Goal: Check status

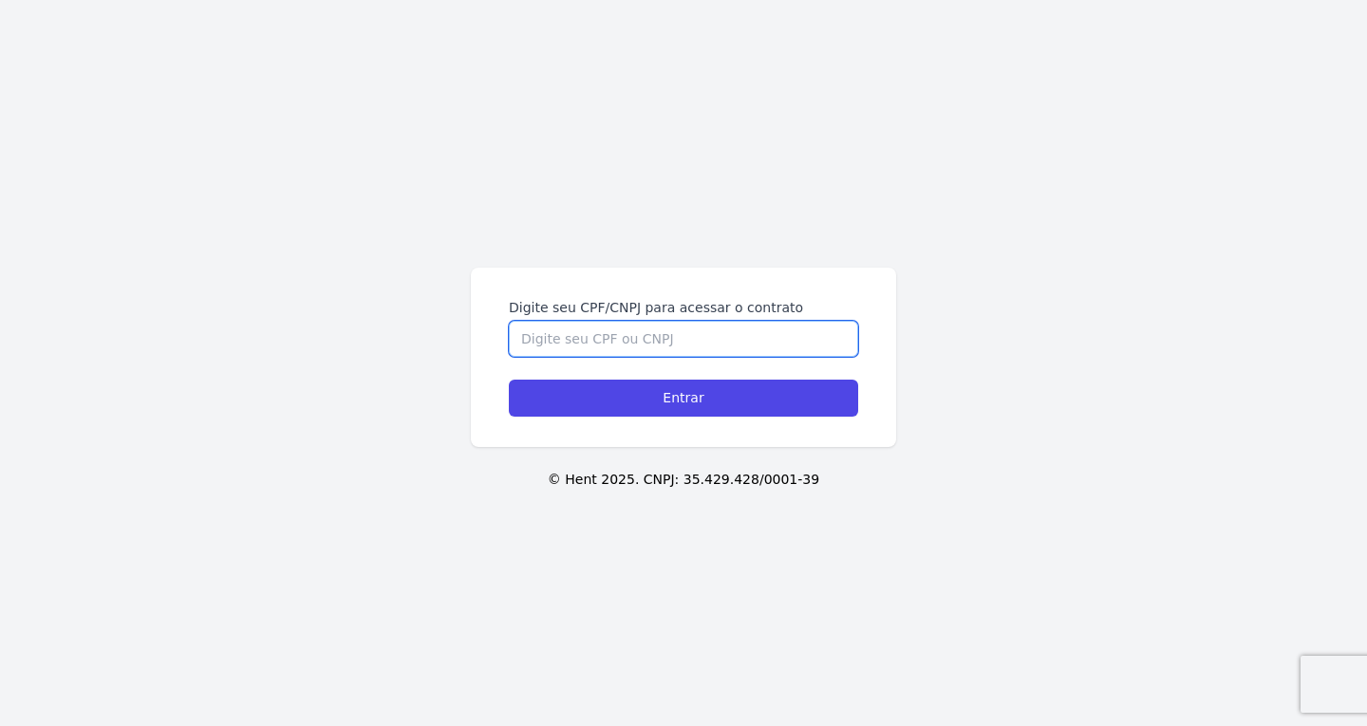
click at [614, 330] on input "Digite seu CPF/CNPJ para acessar o contrato" at bounding box center [683, 339] width 349 height 36
paste input "373.167.688-51"
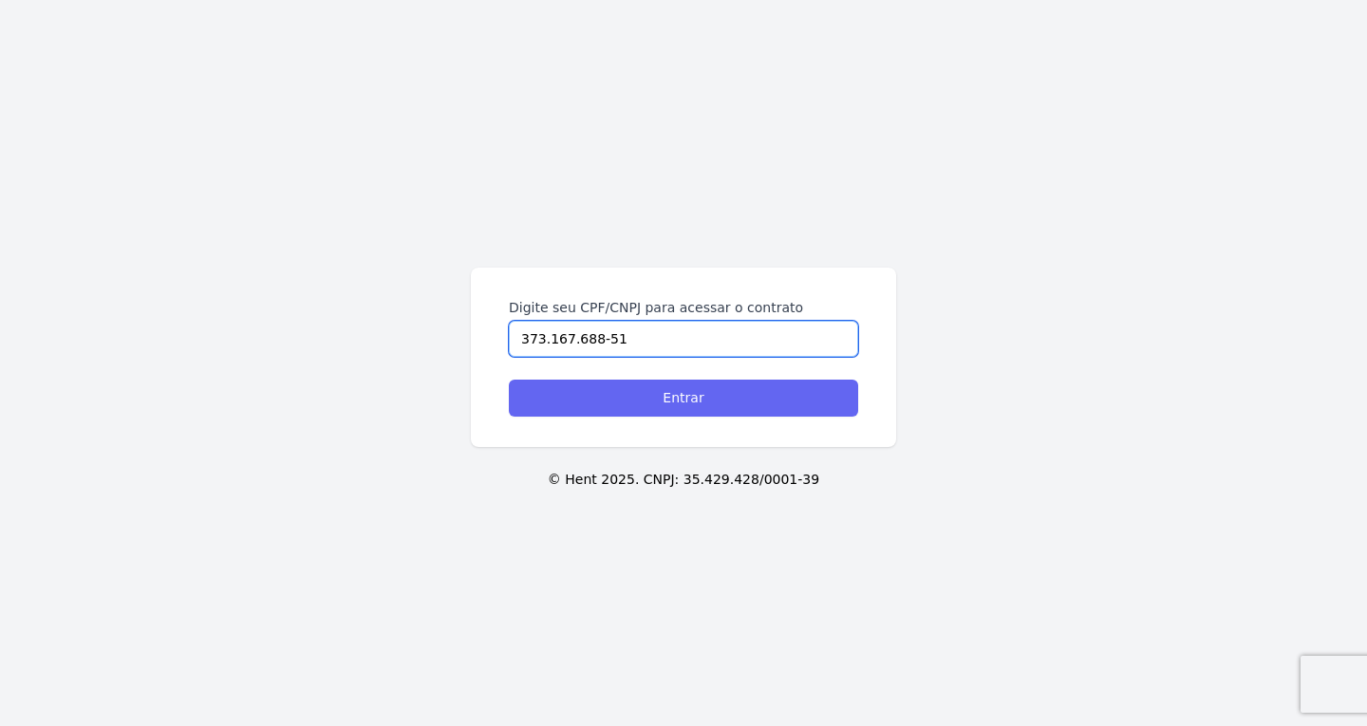
type input "373.167.688-51"
click at [643, 406] on input "Entrar" at bounding box center [683, 398] width 349 height 37
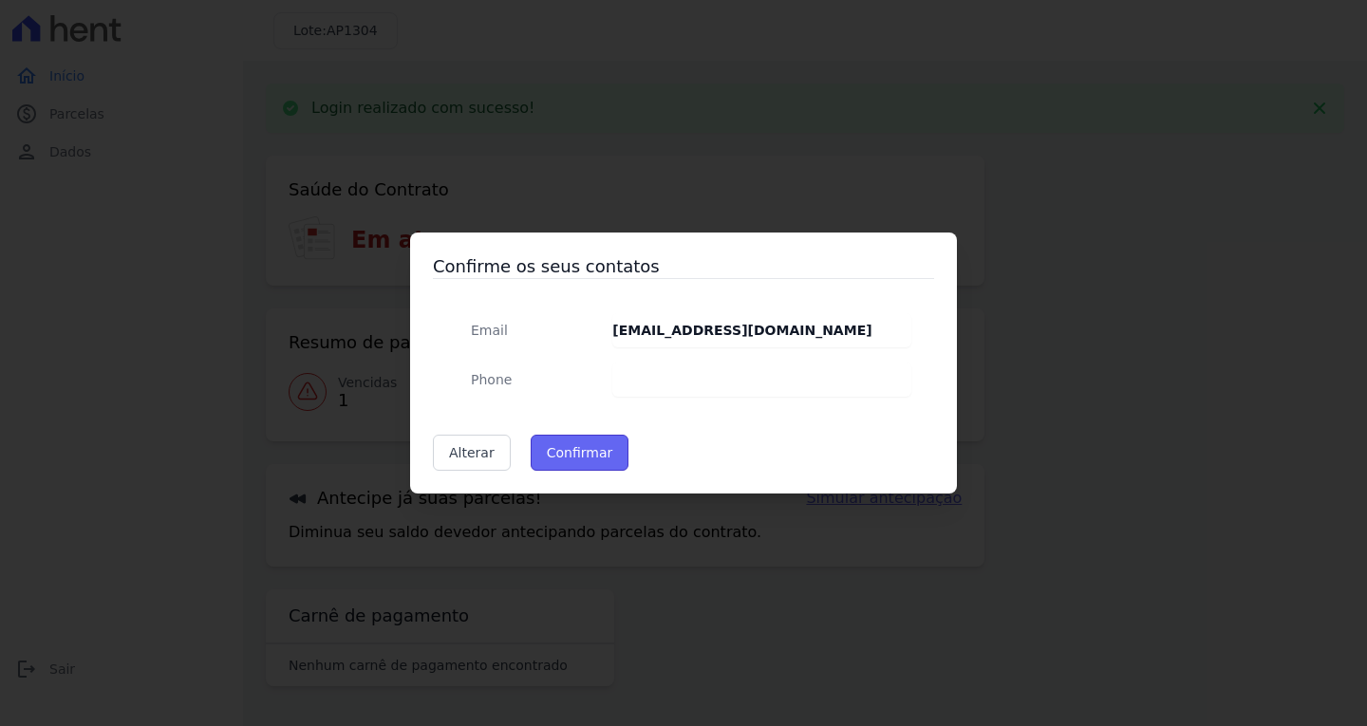
click at [564, 456] on button "Confirmar" at bounding box center [580, 453] width 99 height 36
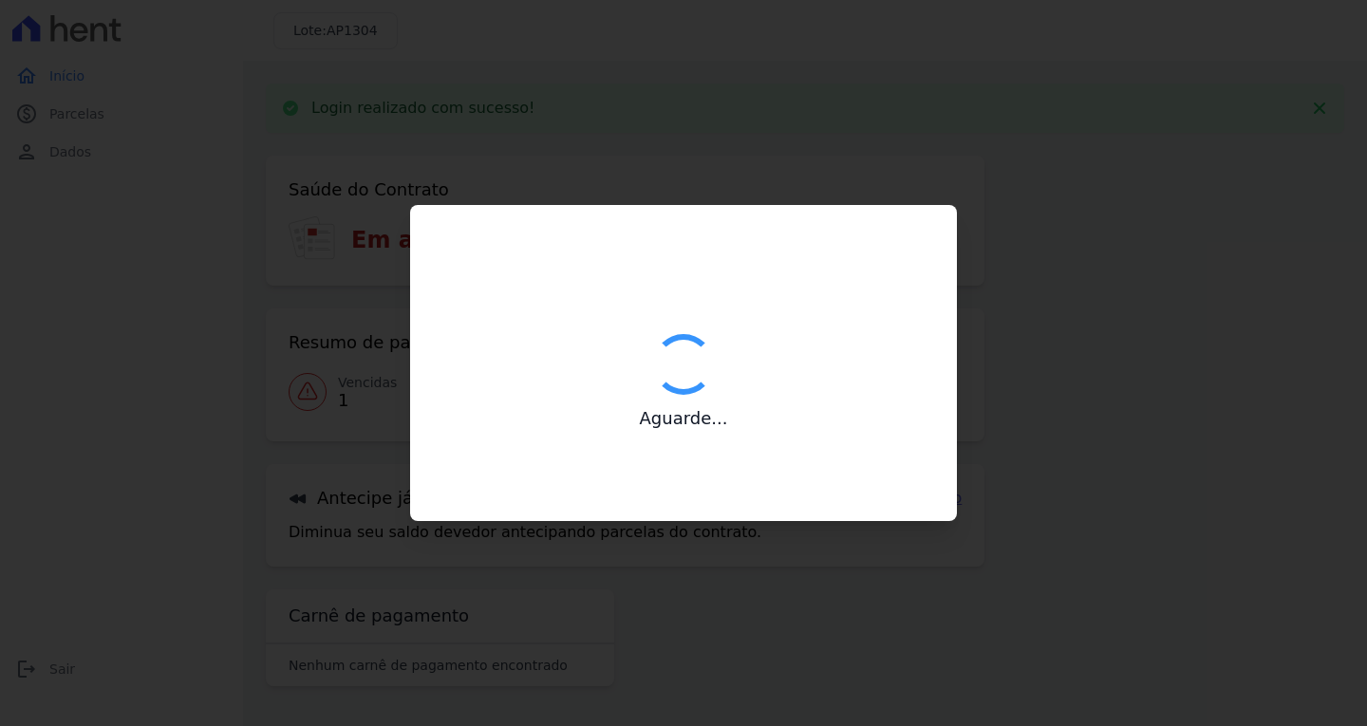
type input "Contatos confirmados com sucesso."
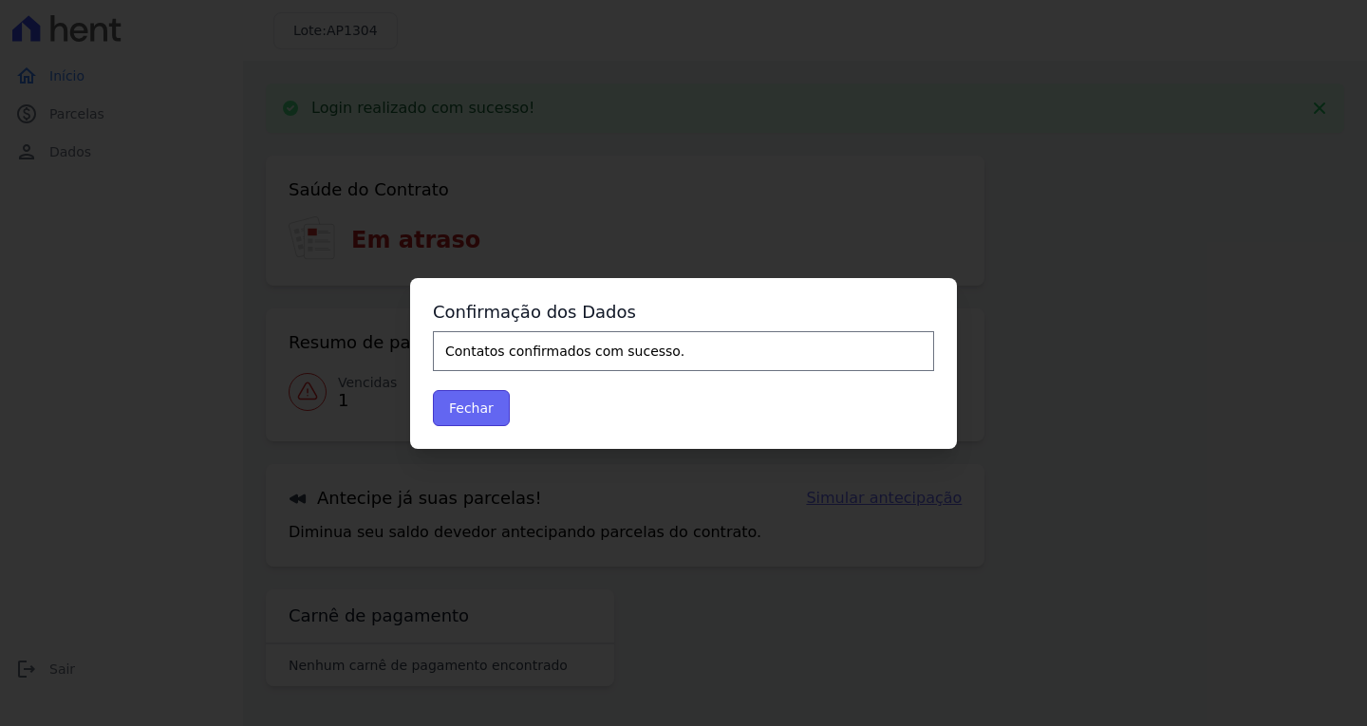
click at [482, 405] on button "Fechar" at bounding box center [471, 408] width 77 height 36
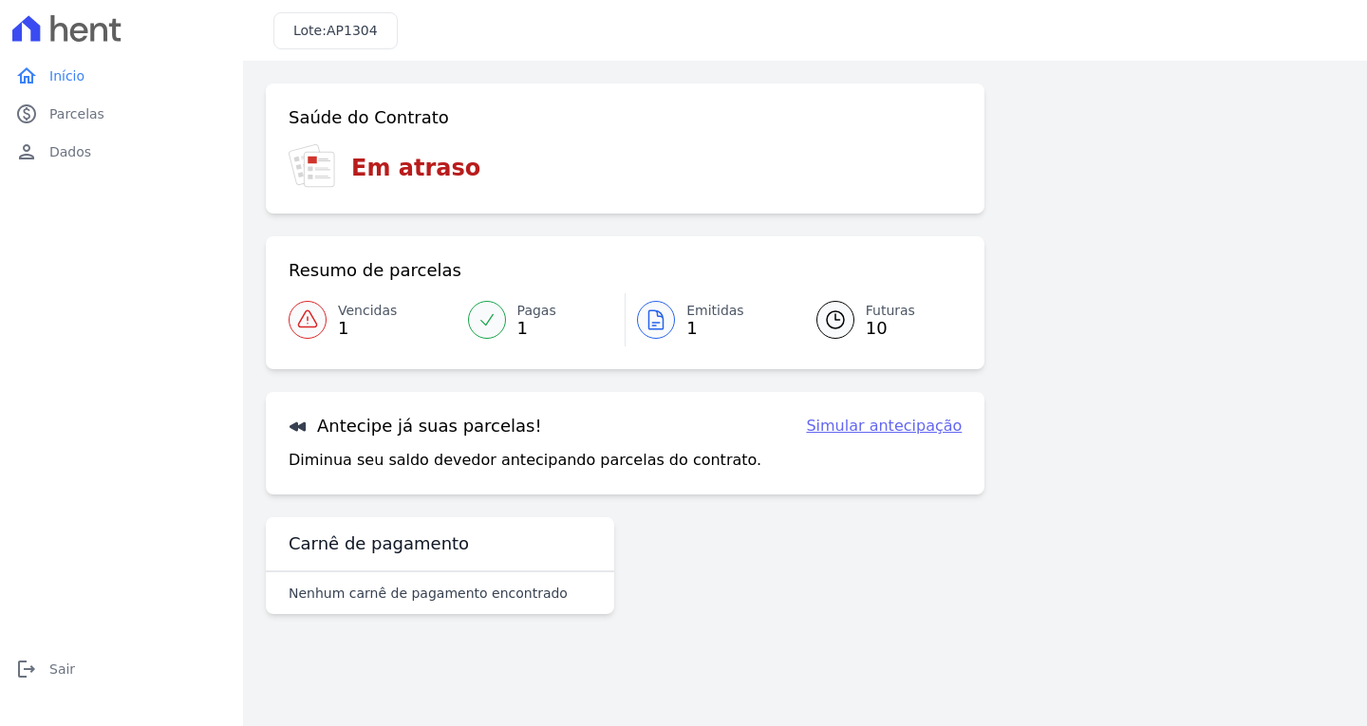
click at [644, 326] on icon at bounding box center [655, 319] width 23 height 23
